Goal: Check status: Check status

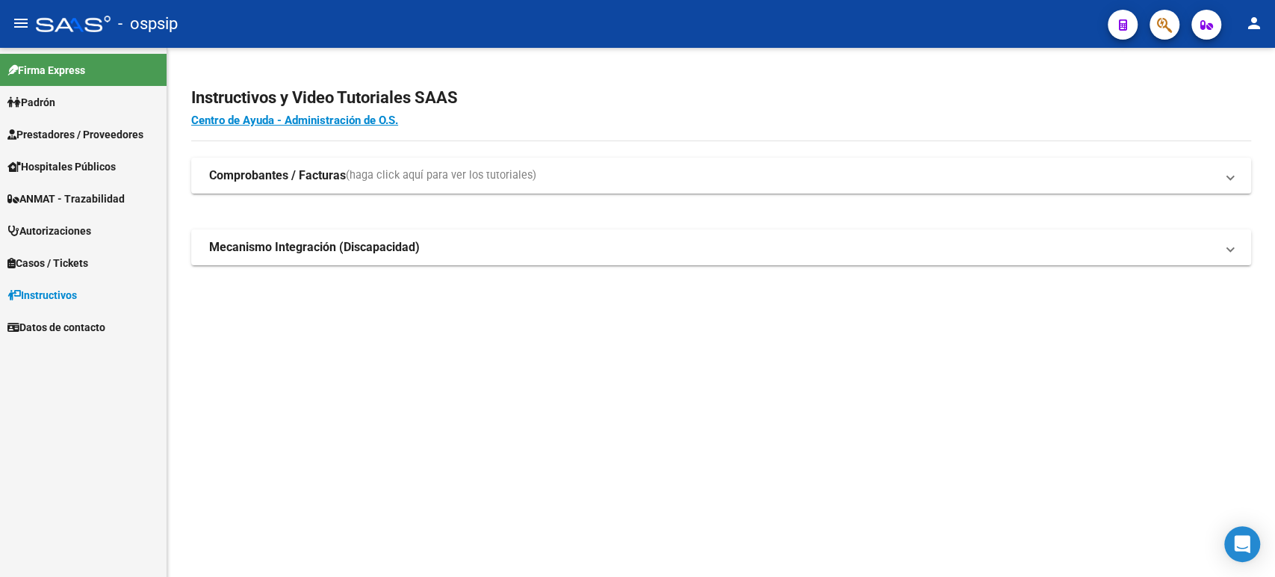
click at [90, 226] on span "Autorizaciones" at bounding box center [49, 231] width 84 height 16
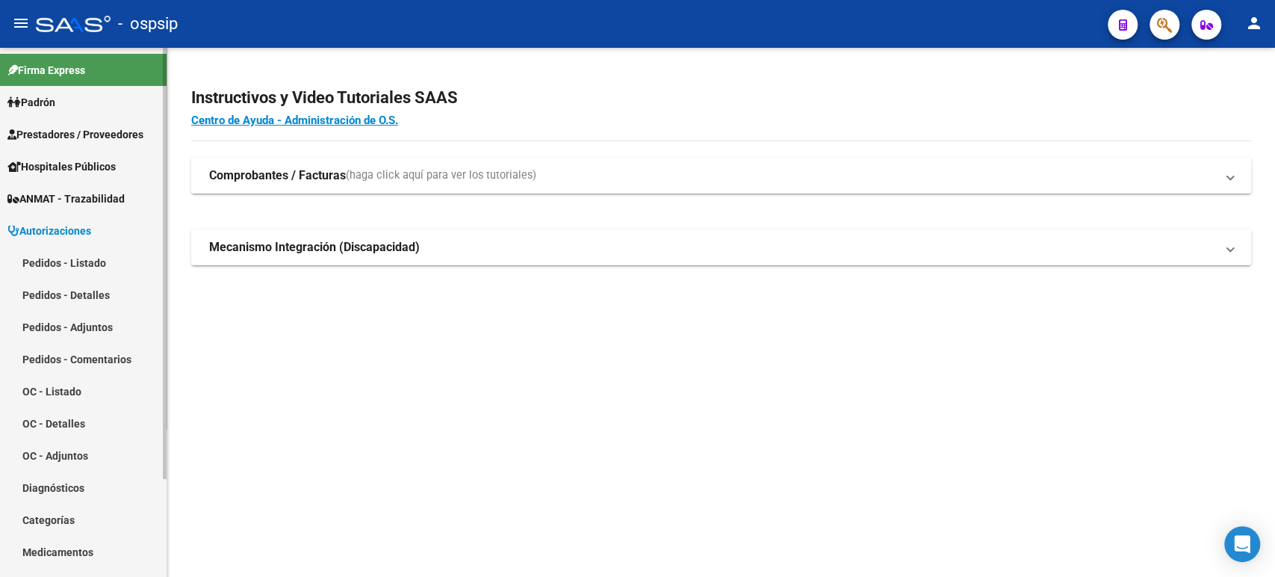
click at [94, 267] on link "Pedidos - Listado" at bounding box center [83, 263] width 167 height 32
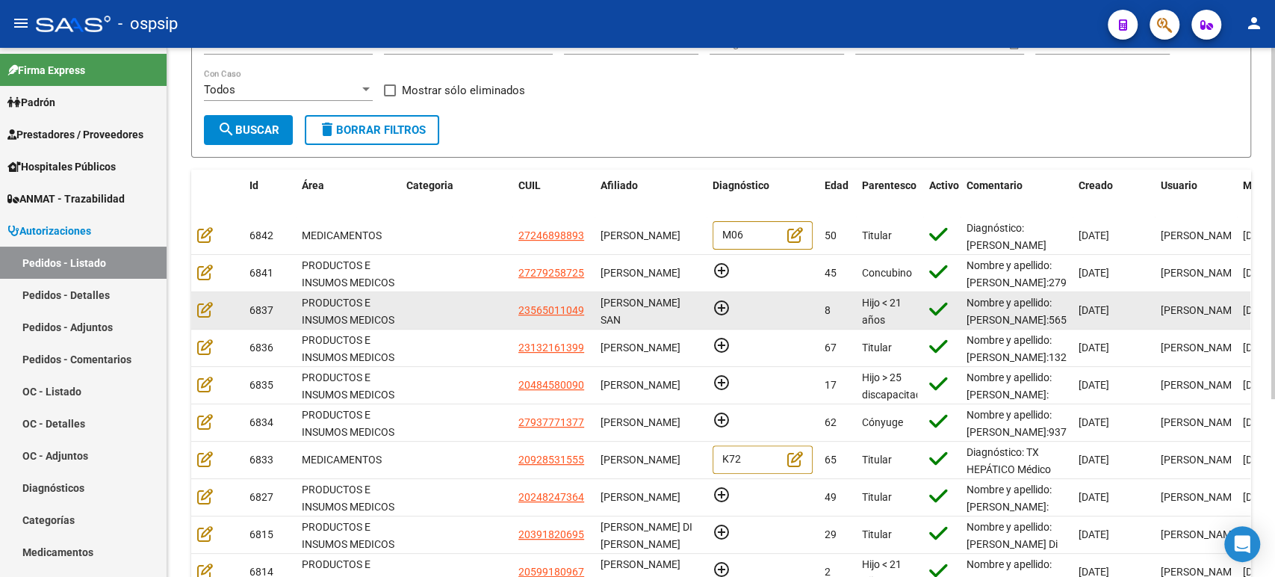
scroll to position [267, 0]
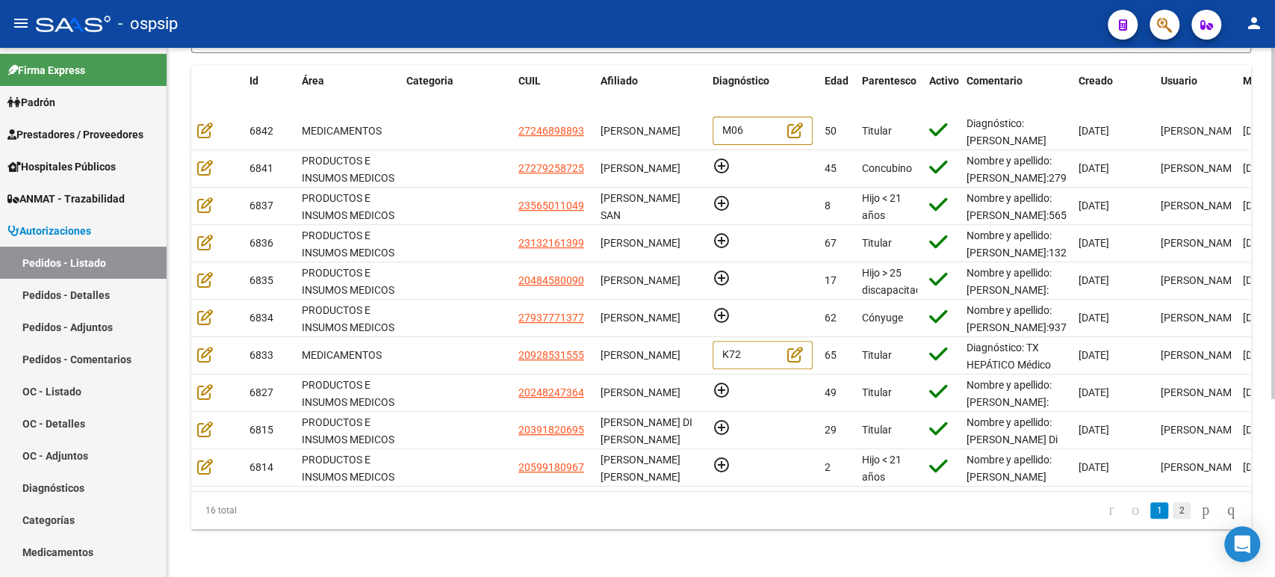
click at [1173, 513] on link "2" at bounding box center [1182, 510] width 18 height 16
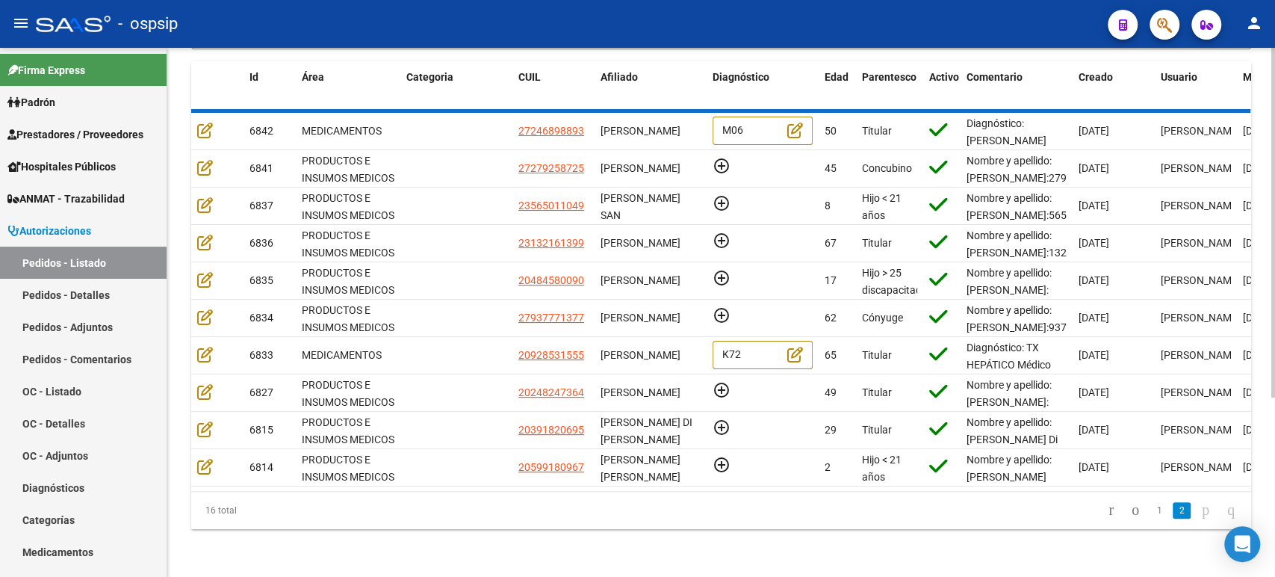
scroll to position [117, 0]
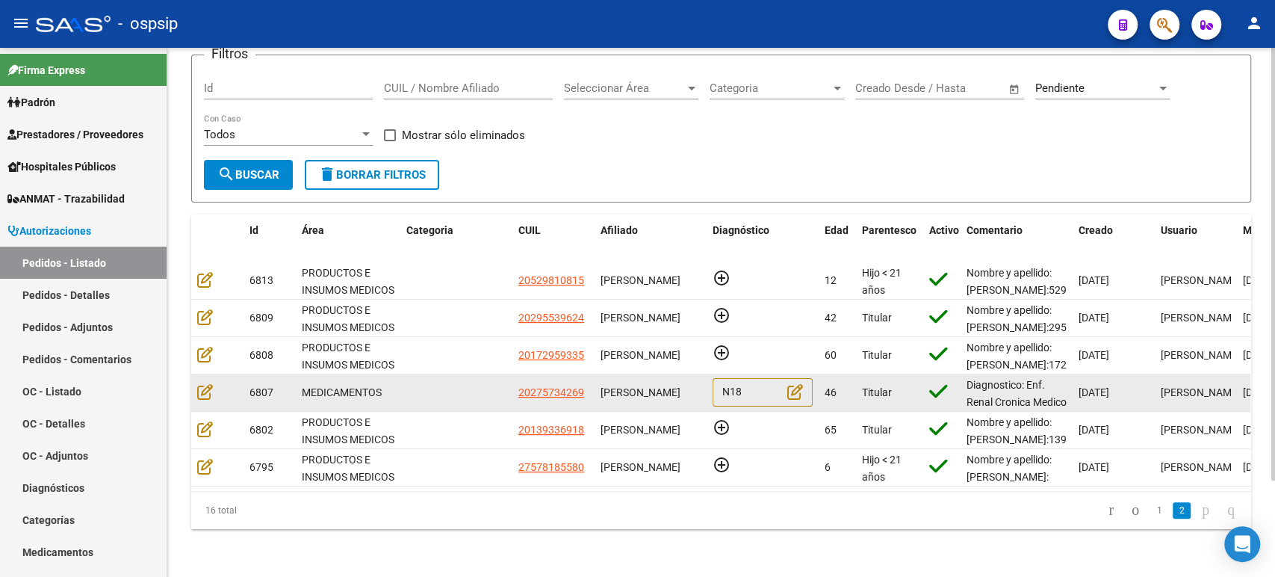
click at [603, 386] on span "[PERSON_NAME]" at bounding box center [641, 392] width 80 height 12
drag, startPoint x: 647, startPoint y: 386, endPoint x: 601, endPoint y: 369, distance: 49.4
click at [601, 386] on span "[PERSON_NAME]" at bounding box center [641, 392] width 80 height 12
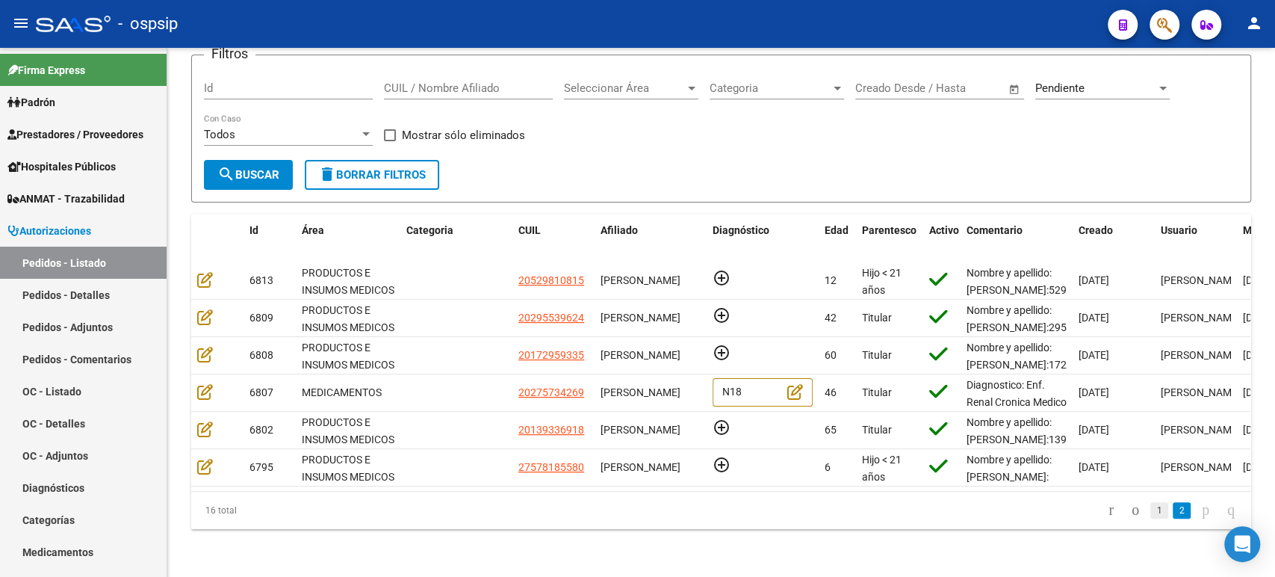
click at [1151, 516] on link "1" at bounding box center [1160, 510] width 18 height 16
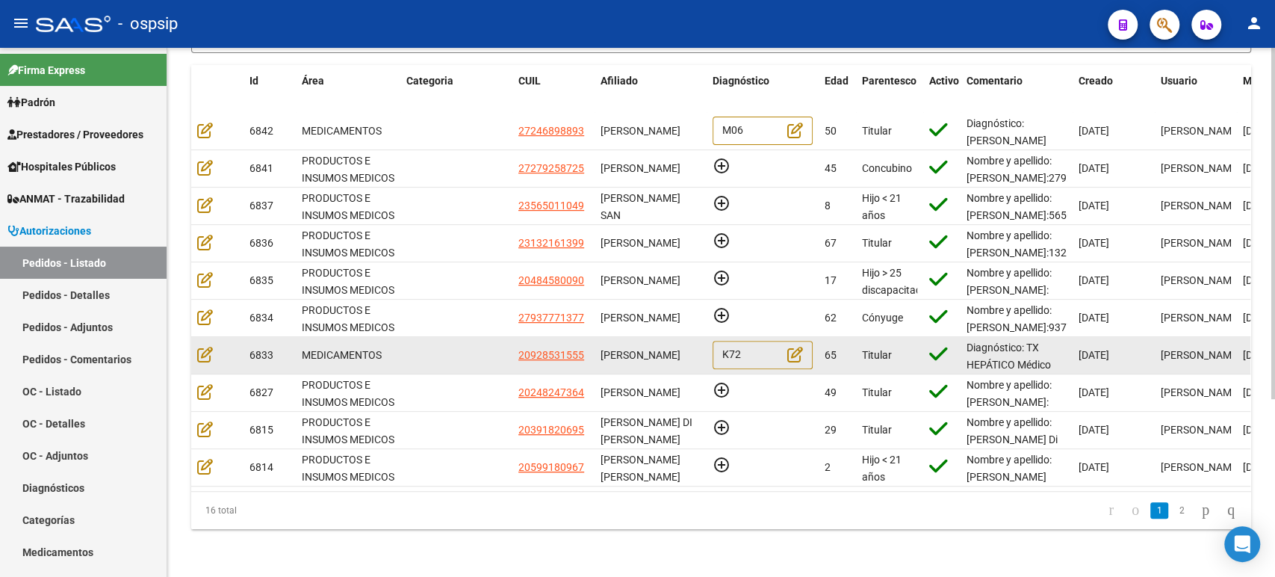
drag, startPoint x: 675, startPoint y: 358, endPoint x: 599, endPoint y: 335, distance: 79.7
click at [599, 337] on datatable-body-cell "[PERSON_NAME]" at bounding box center [651, 355] width 112 height 37
